Goal: Information Seeking & Learning: Get advice/opinions

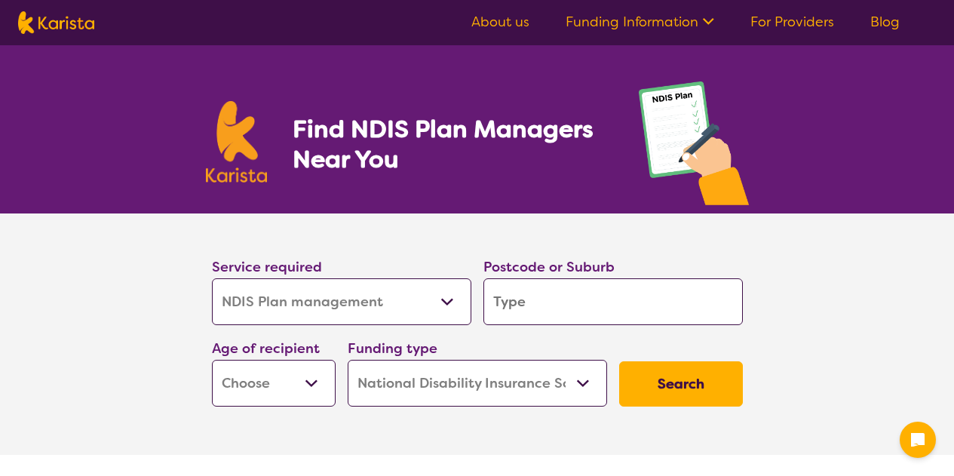
select select "NDIS Plan management"
select select "NDIS"
select select "NDIS Plan management"
select select "NDIS"
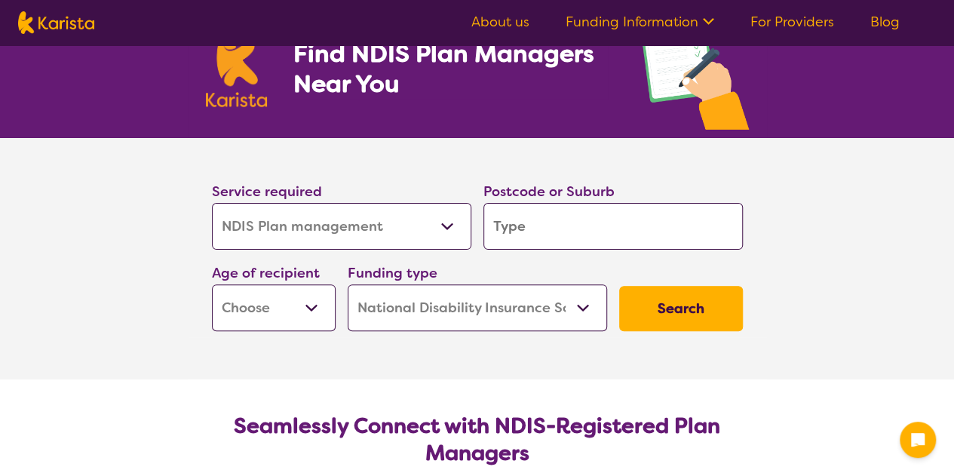
type input "3"
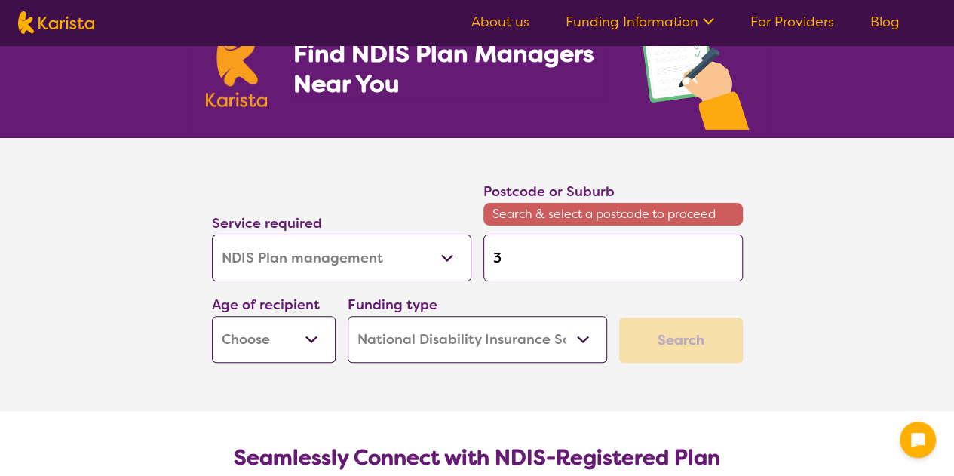
type input "38"
type input "380"
type input "3809"
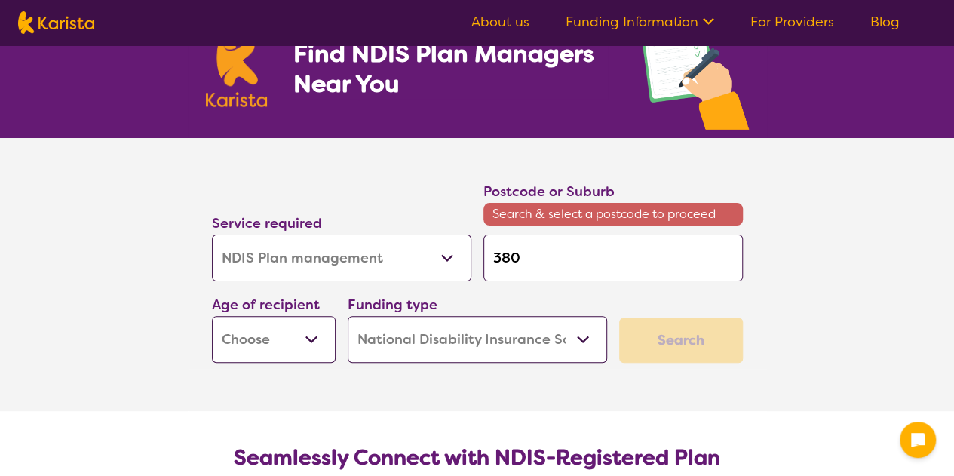
type input "3809"
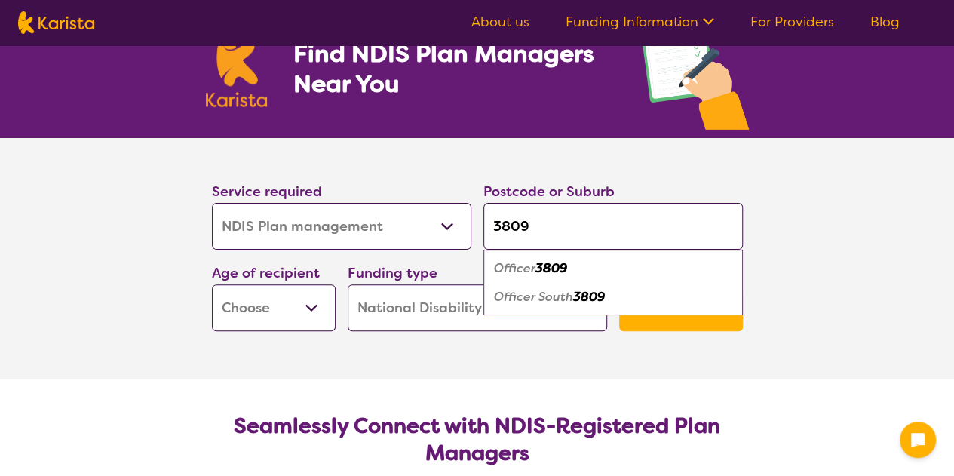
type input "3809"
click at [556, 261] on em "3809" at bounding box center [551, 268] width 32 height 16
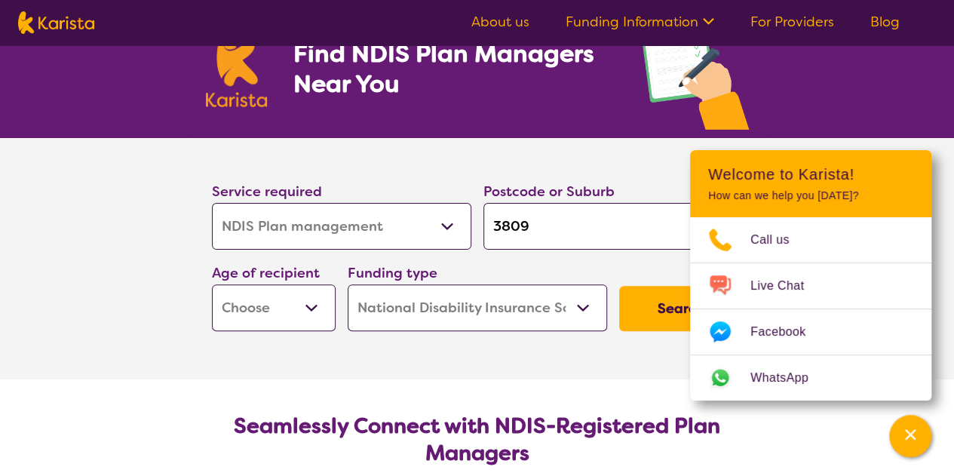
click at [302, 302] on select "Early Childhood - 0 to 9 Child - 10 to 11 Adolescent - 12 to 17 Adult - 18 to 6…" at bounding box center [274, 307] width 124 height 47
select select "AS"
click at [212, 284] on select "Early Childhood - 0 to 9 Child - 10 to 11 Adolescent - 12 to 17 Adult - 18 to 6…" at bounding box center [274, 307] width 124 height 47
select select "AS"
click at [539, 262] on div "Funding type Home Care Package (HCP) National Disability Insurance Scheme (NDIS…" at bounding box center [477, 296] width 259 height 69
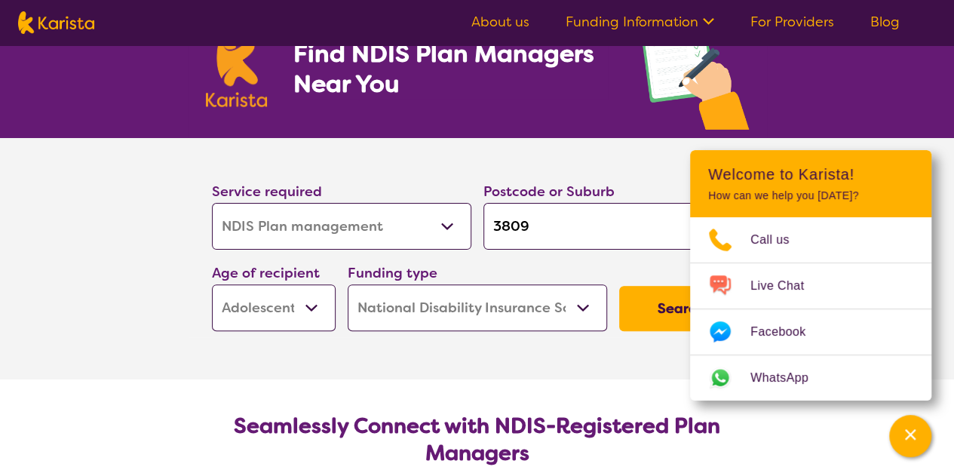
click at [643, 302] on button "Search" at bounding box center [681, 308] width 124 height 45
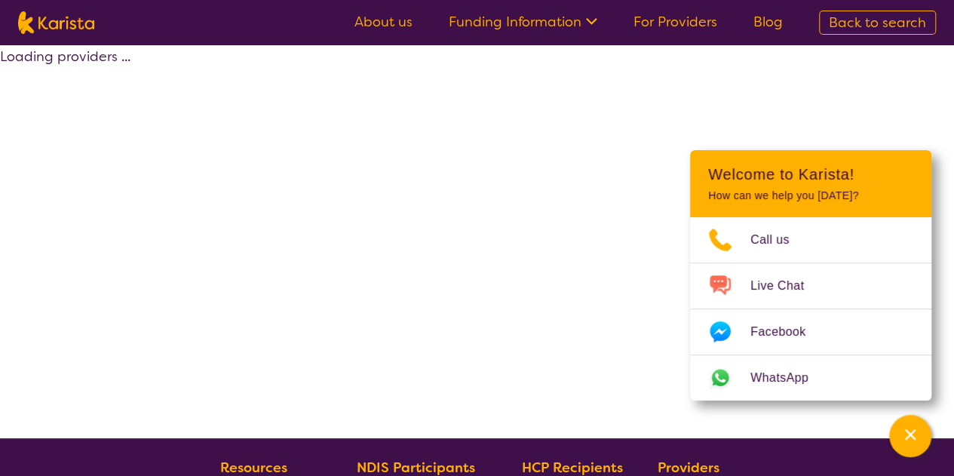
select select "by_score"
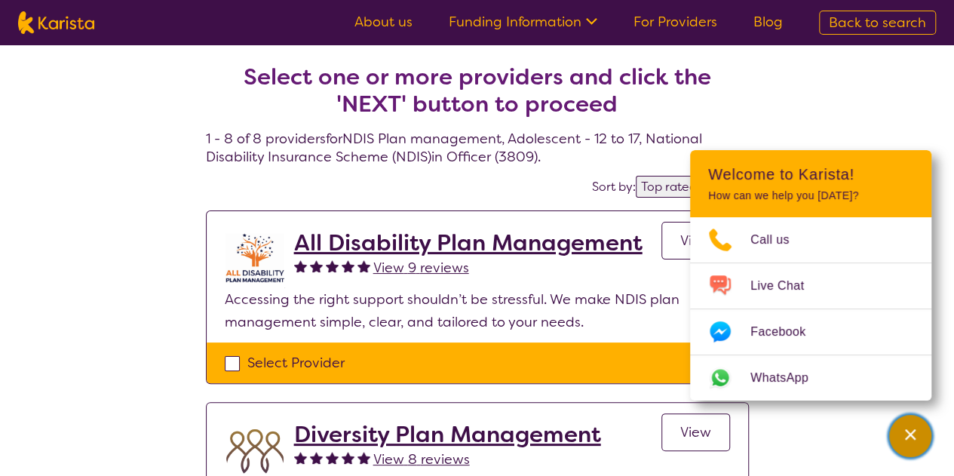
click at [917, 433] on icon "Channel Menu" at bounding box center [909, 434] width 15 height 15
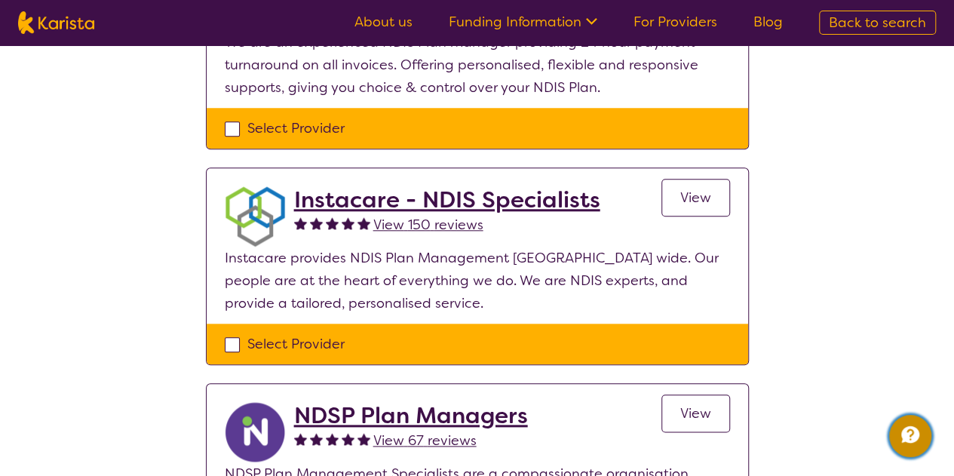
scroll to position [620, 0]
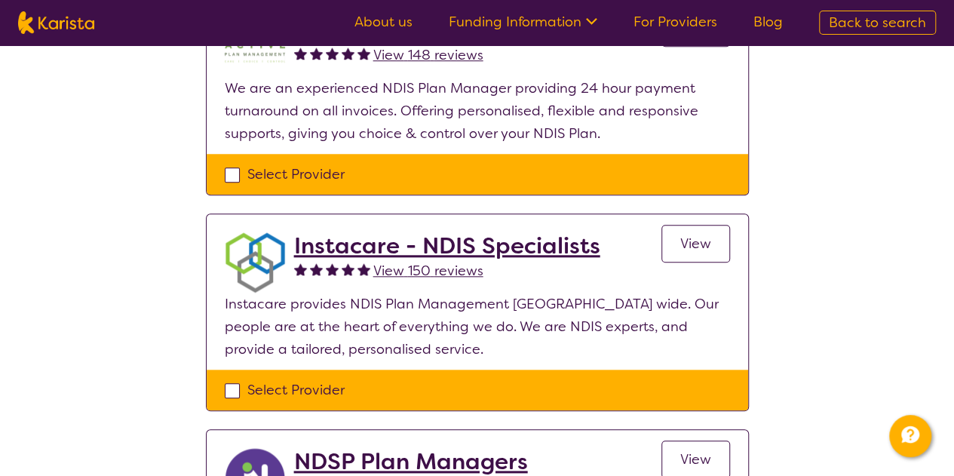
click at [567, 249] on h2 "Instacare - NDIS Specialists" at bounding box center [447, 245] width 306 height 27
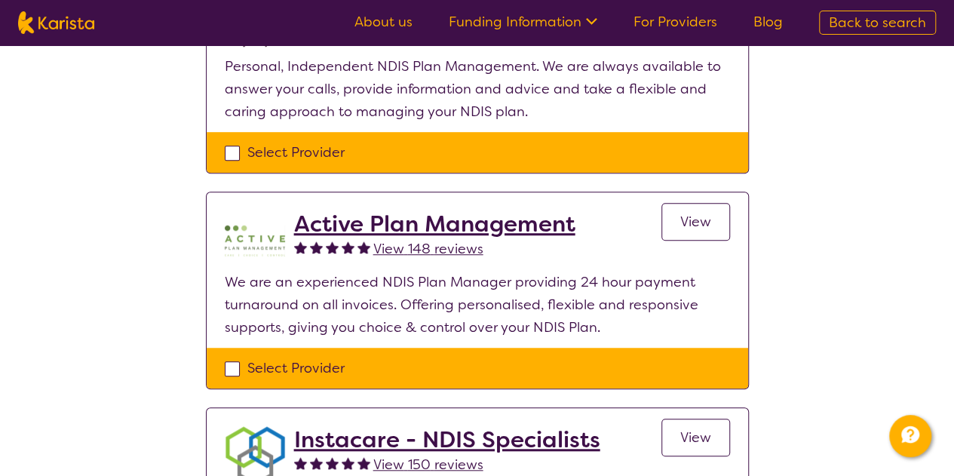
scroll to position [394, 0]
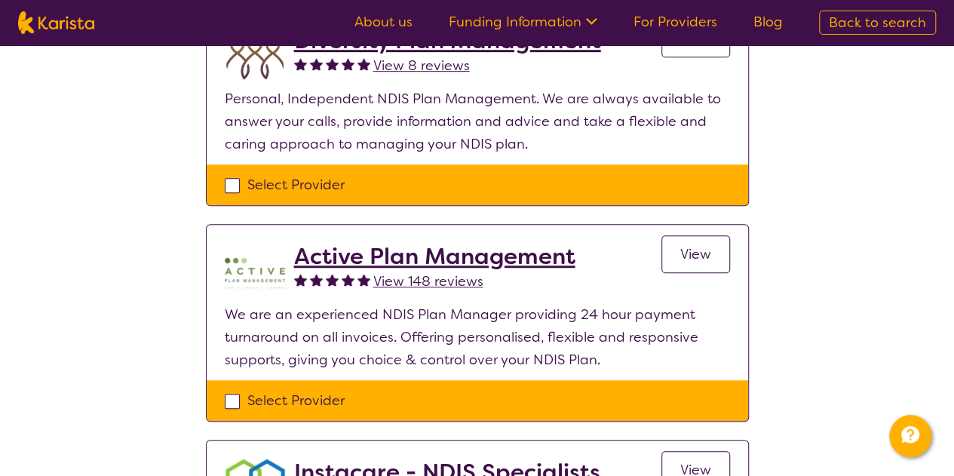
click at [510, 256] on h2 "Active Plan Management" at bounding box center [434, 256] width 281 height 27
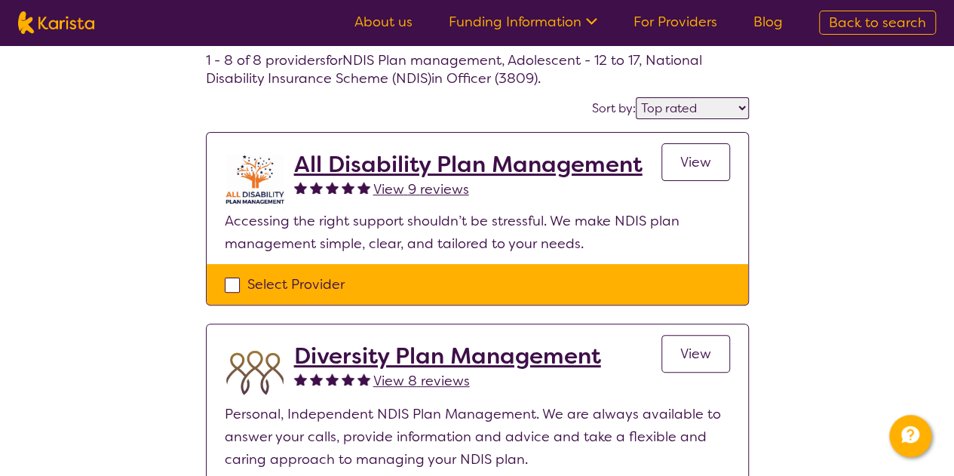
scroll to position [0, 0]
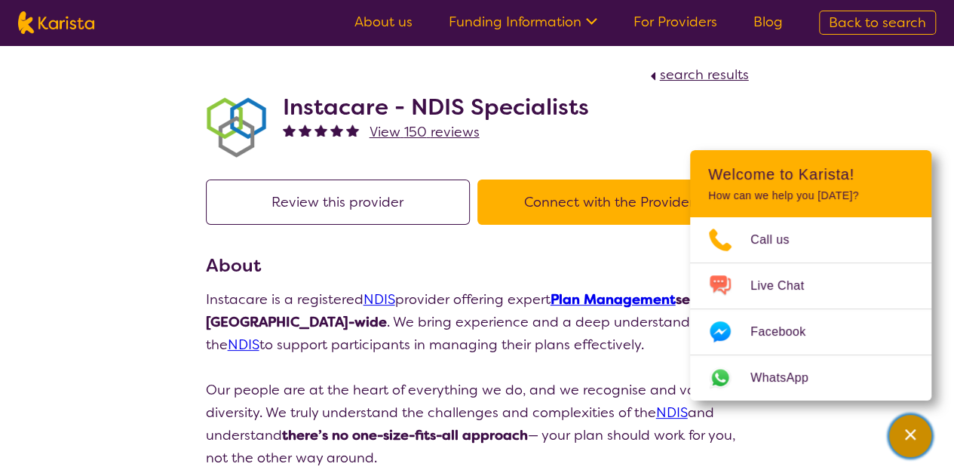
click at [918, 443] on div "Channel Menu" at bounding box center [910, 435] width 30 height 33
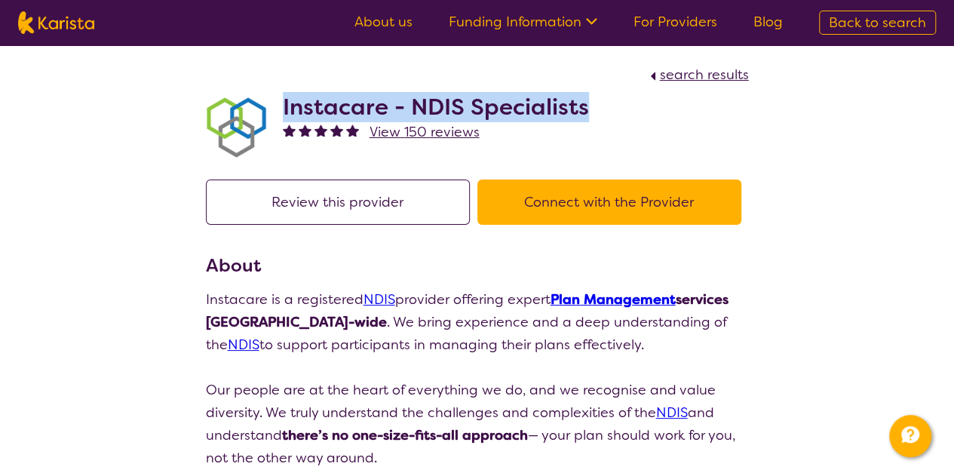
drag, startPoint x: 603, startPoint y: 115, endPoint x: 284, endPoint y: 117, distance: 318.9
click at [284, 117] on div "Instacare - NDIS Specialists View 150 reviews" at bounding box center [477, 123] width 543 height 75
copy h2 "Instacare - NDIS Specialists"
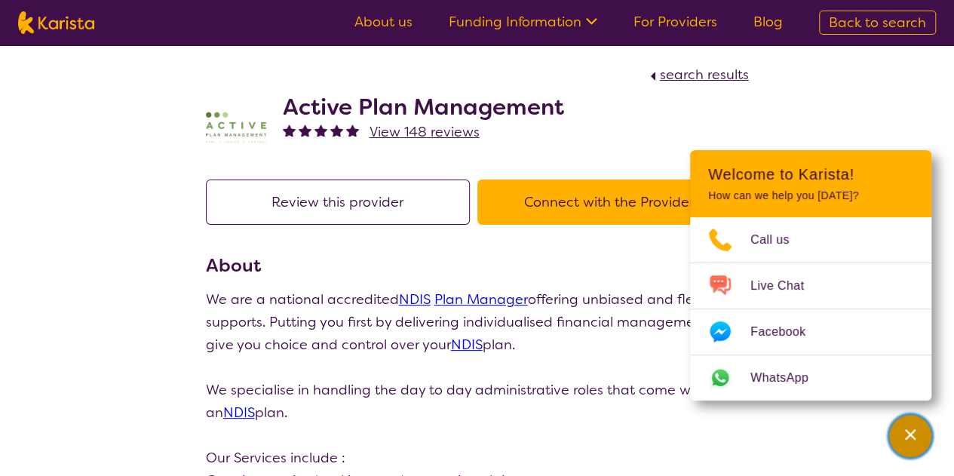
click at [906, 433] on icon "Channel Menu" at bounding box center [909, 434] width 15 height 15
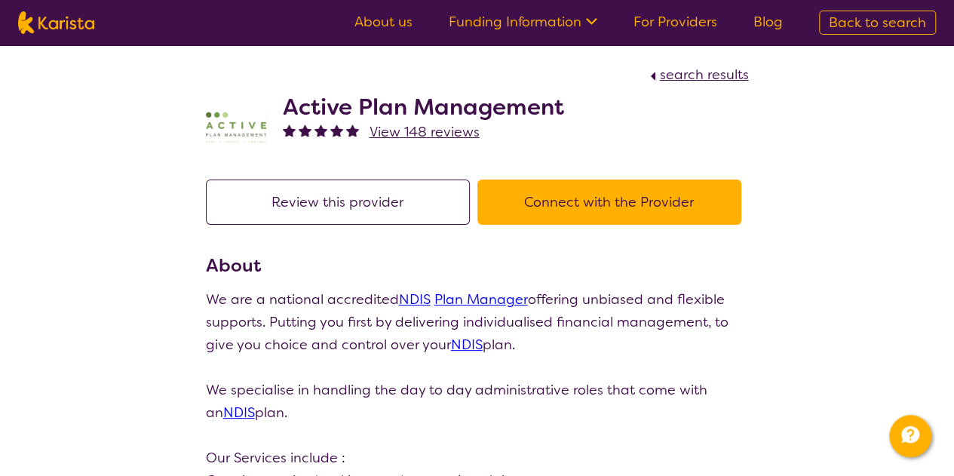
click at [595, 198] on button "Connect with the Provider" at bounding box center [609, 201] width 264 height 45
